Goal: Task Accomplishment & Management: Manage account settings

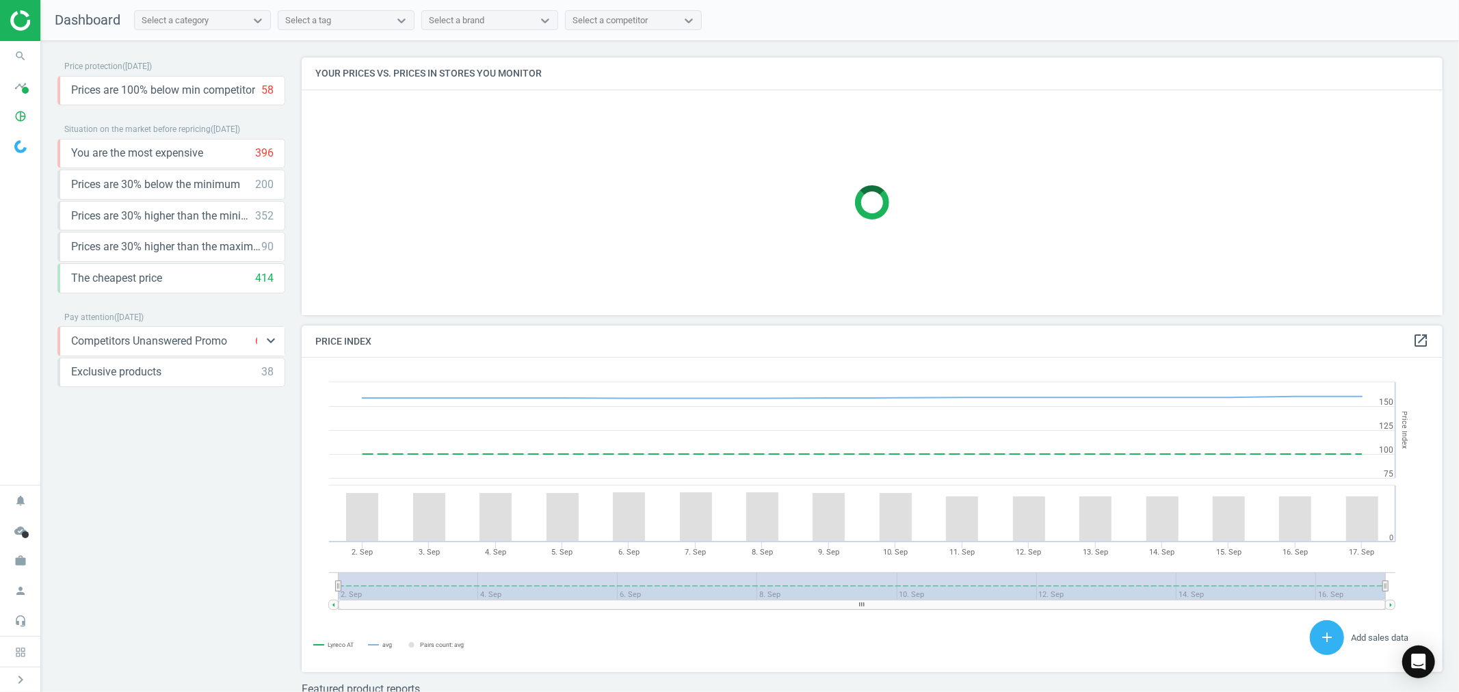
scroll to position [339, 1154]
click at [14, 564] on icon "work" at bounding box center [21, 561] width 26 height 26
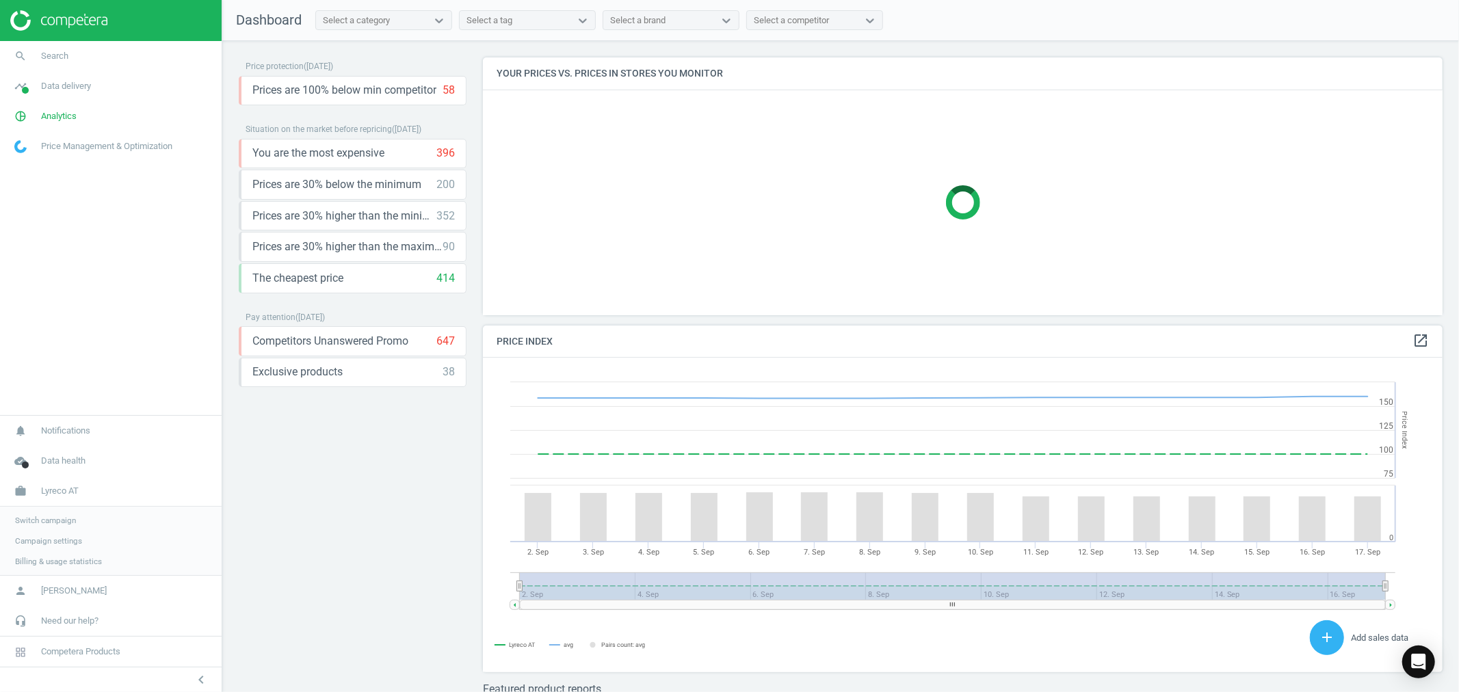
scroll to position [339, 973]
click at [55, 523] on span "Switch campaign" at bounding box center [45, 520] width 61 height 11
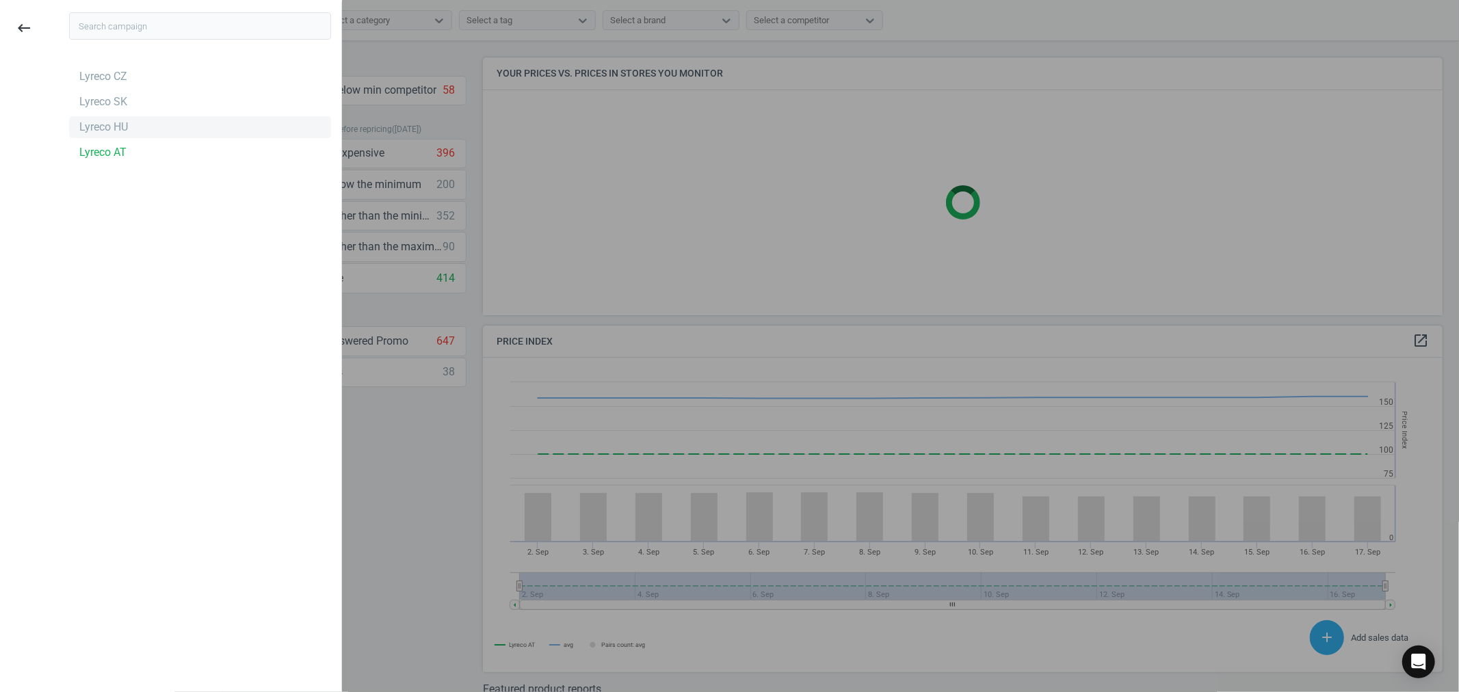
click at [133, 126] on div "Lyreco HU" at bounding box center [200, 127] width 262 height 22
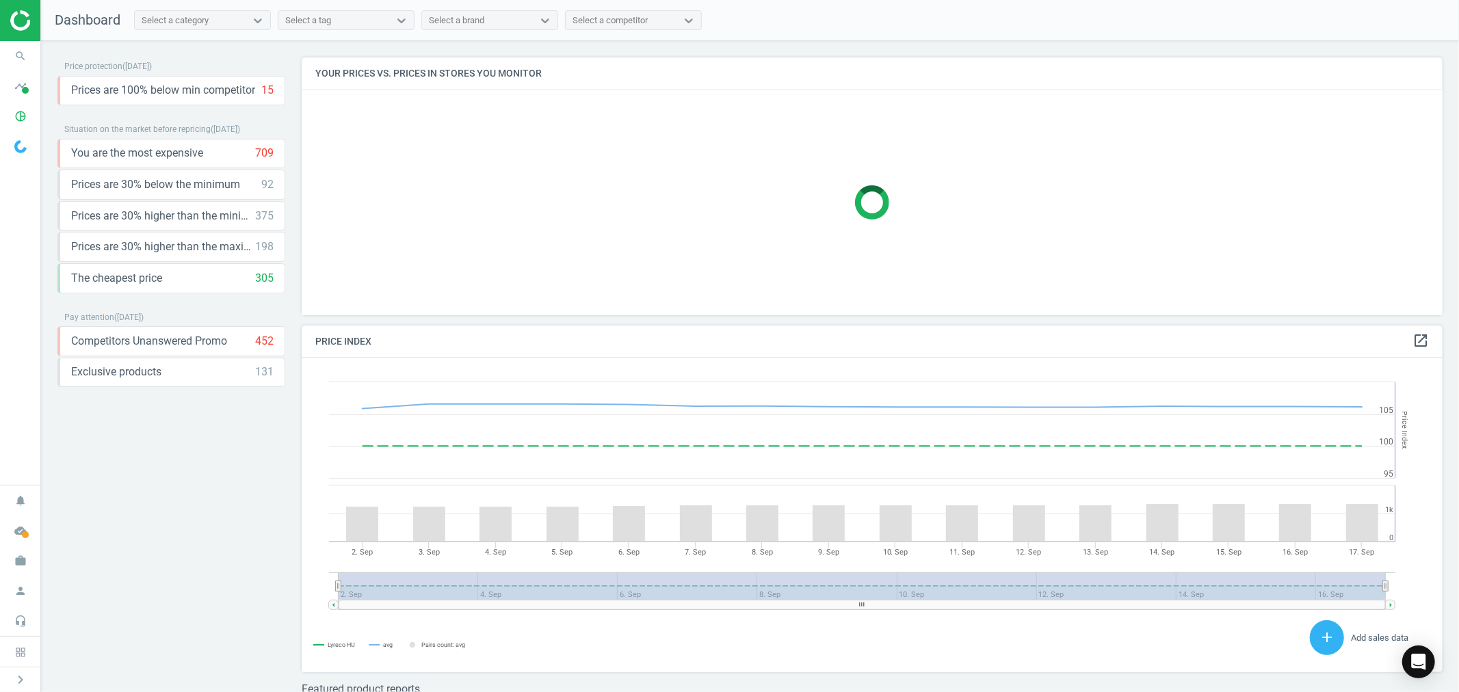
scroll to position [339, 1154]
